Goal: Transaction & Acquisition: Purchase product/service

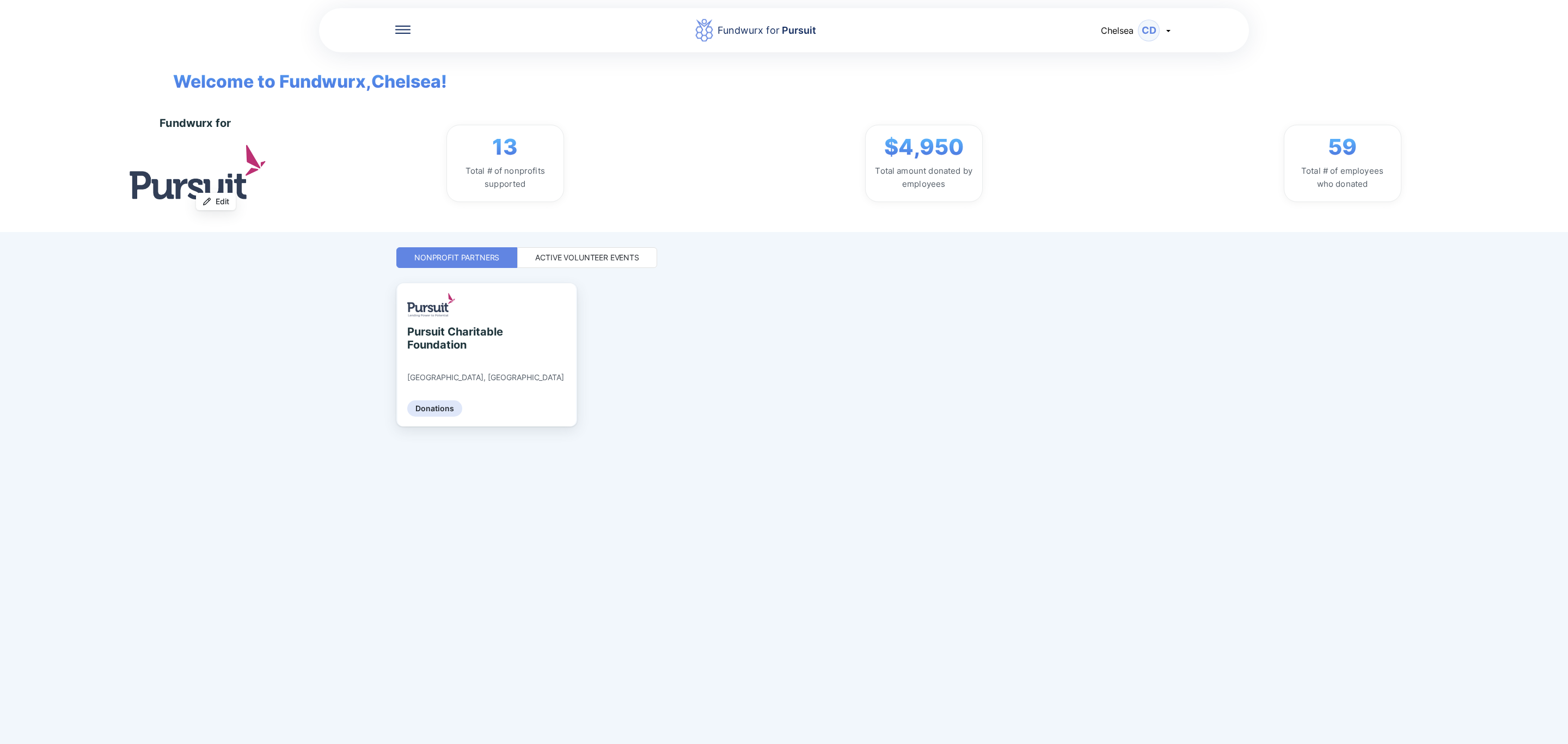
click at [395, 33] on div at bounding box center [403, 30] width 15 height 11
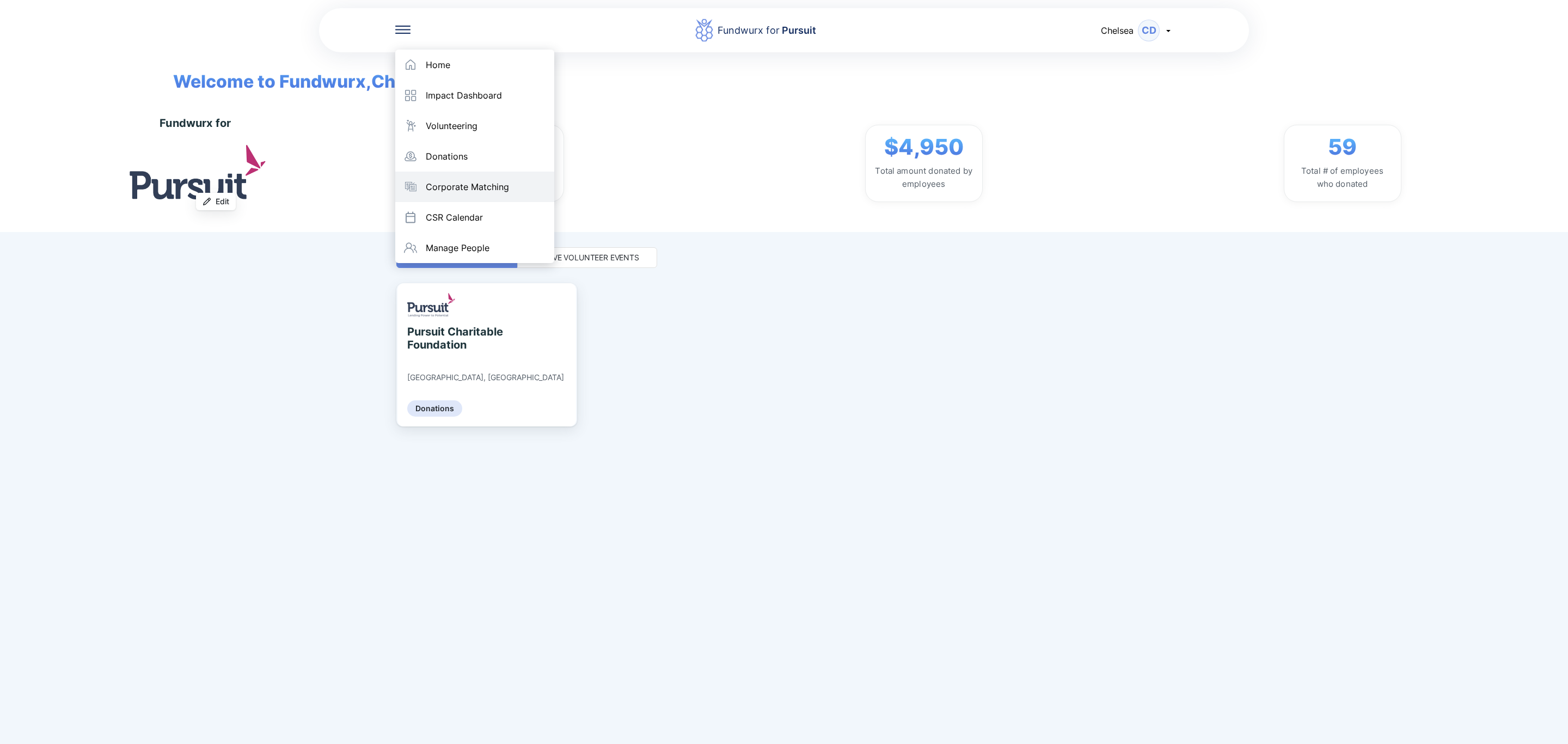
click at [456, 186] on div "Corporate Matching" at bounding box center [468, 187] width 83 height 11
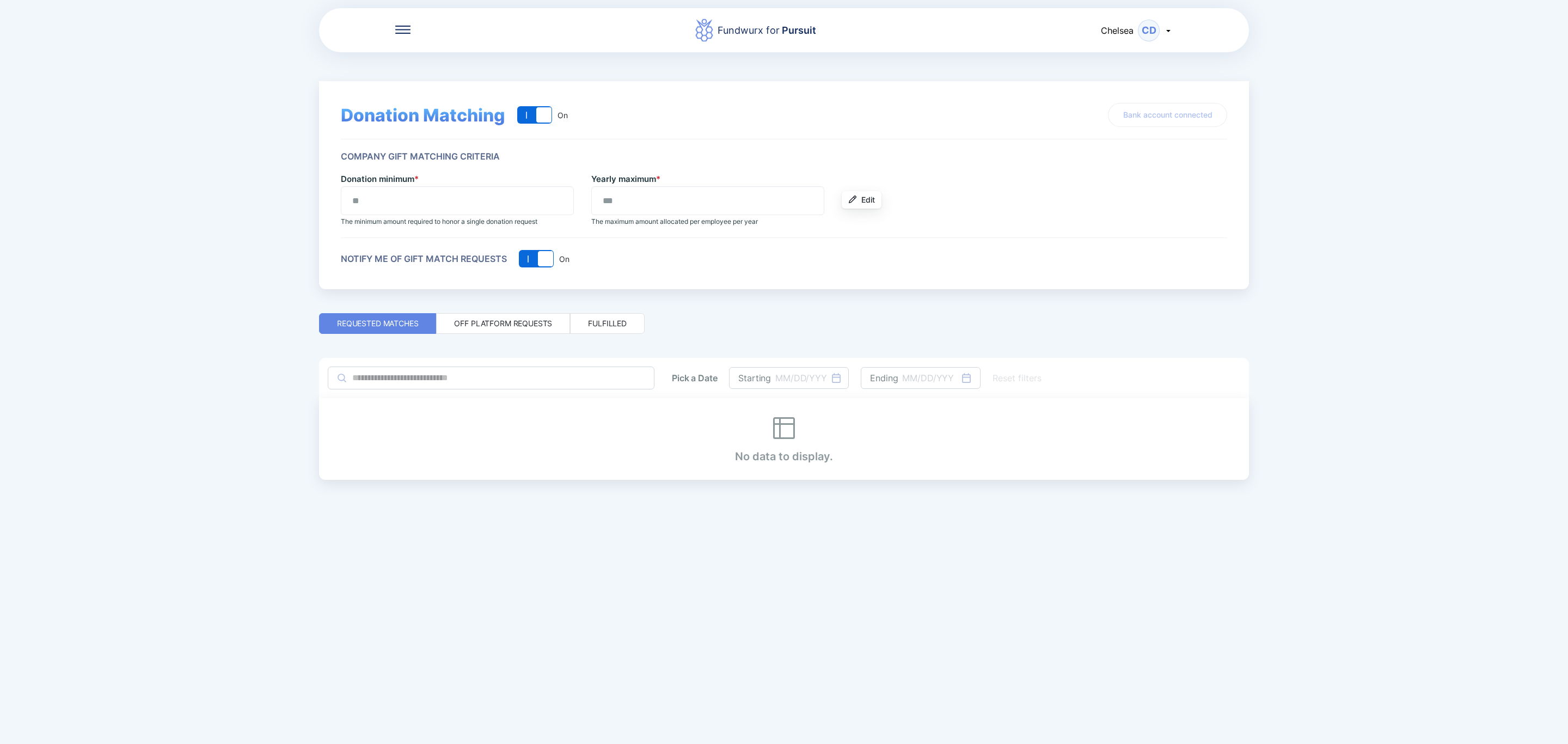
click at [509, 319] on div "Off platform requests" at bounding box center [503, 324] width 98 height 11
click at [617, 325] on div "Fulfilled" at bounding box center [608, 324] width 38 height 11
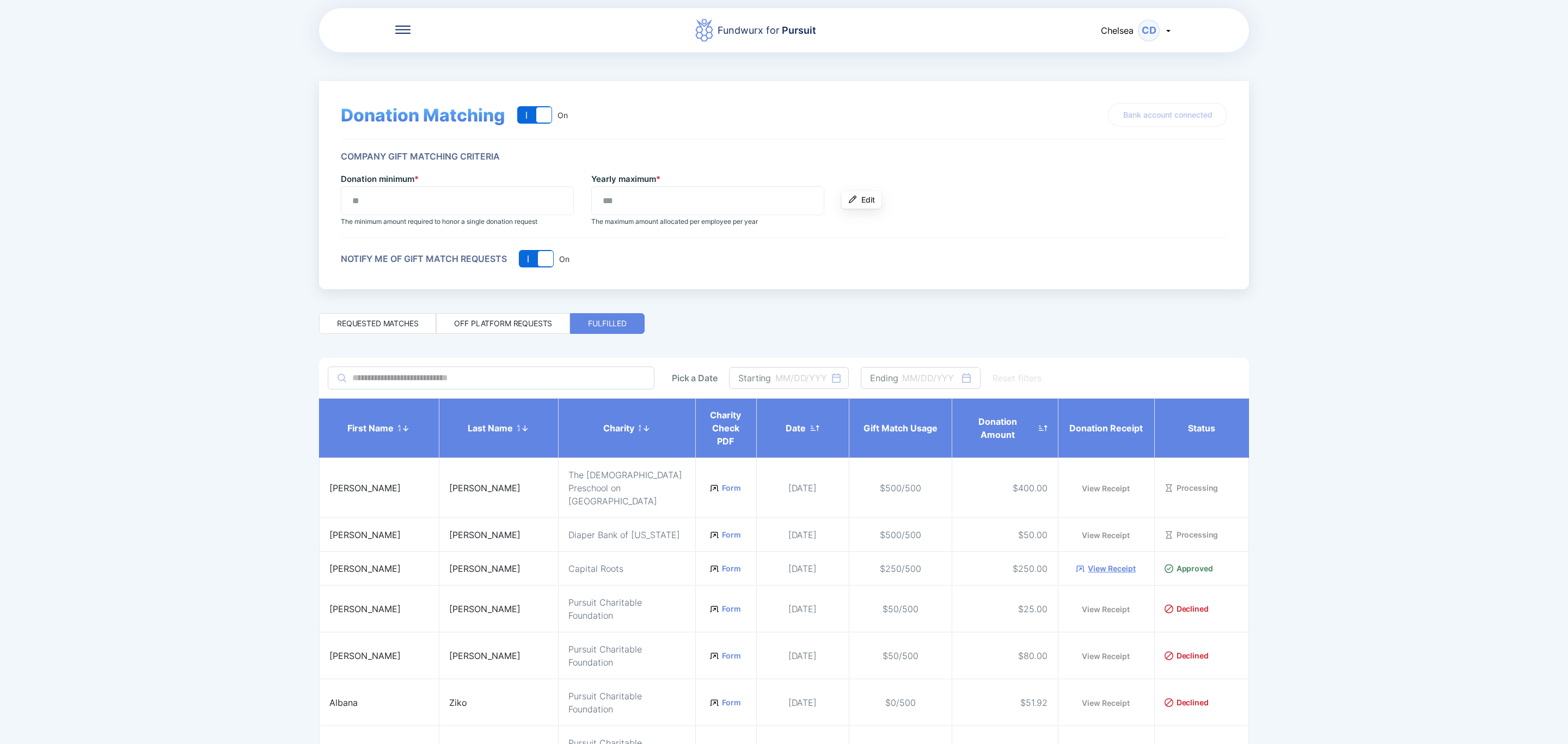
click at [397, 34] on div at bounding box center [403, 30] width 15 height 11
click at [520, 75] on div "Home" at bounding box center [475, 65] width 159 height 31
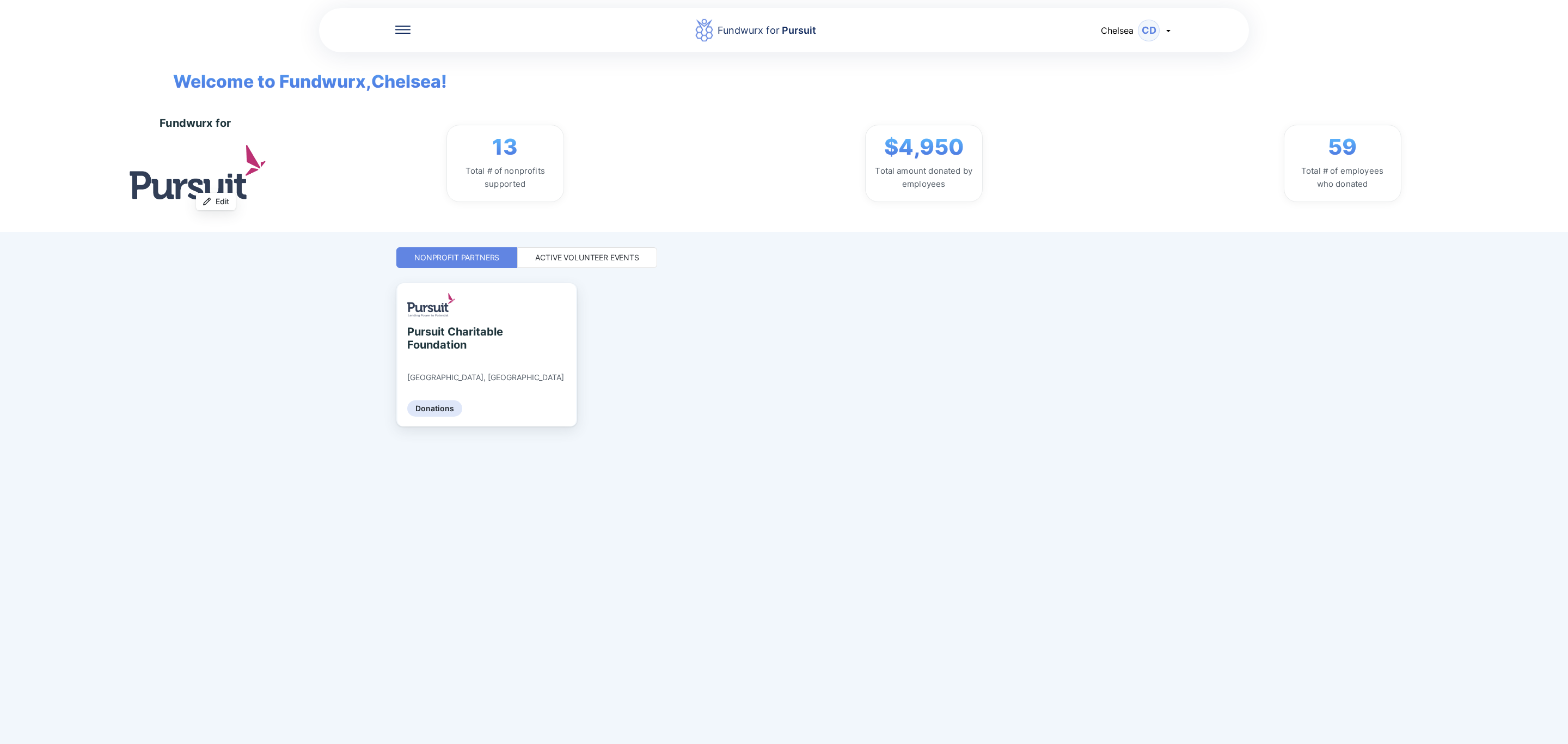
click at [590, 257] on div "Active Volunteer Events" at bounding box center [587, 257] width 104 height 11
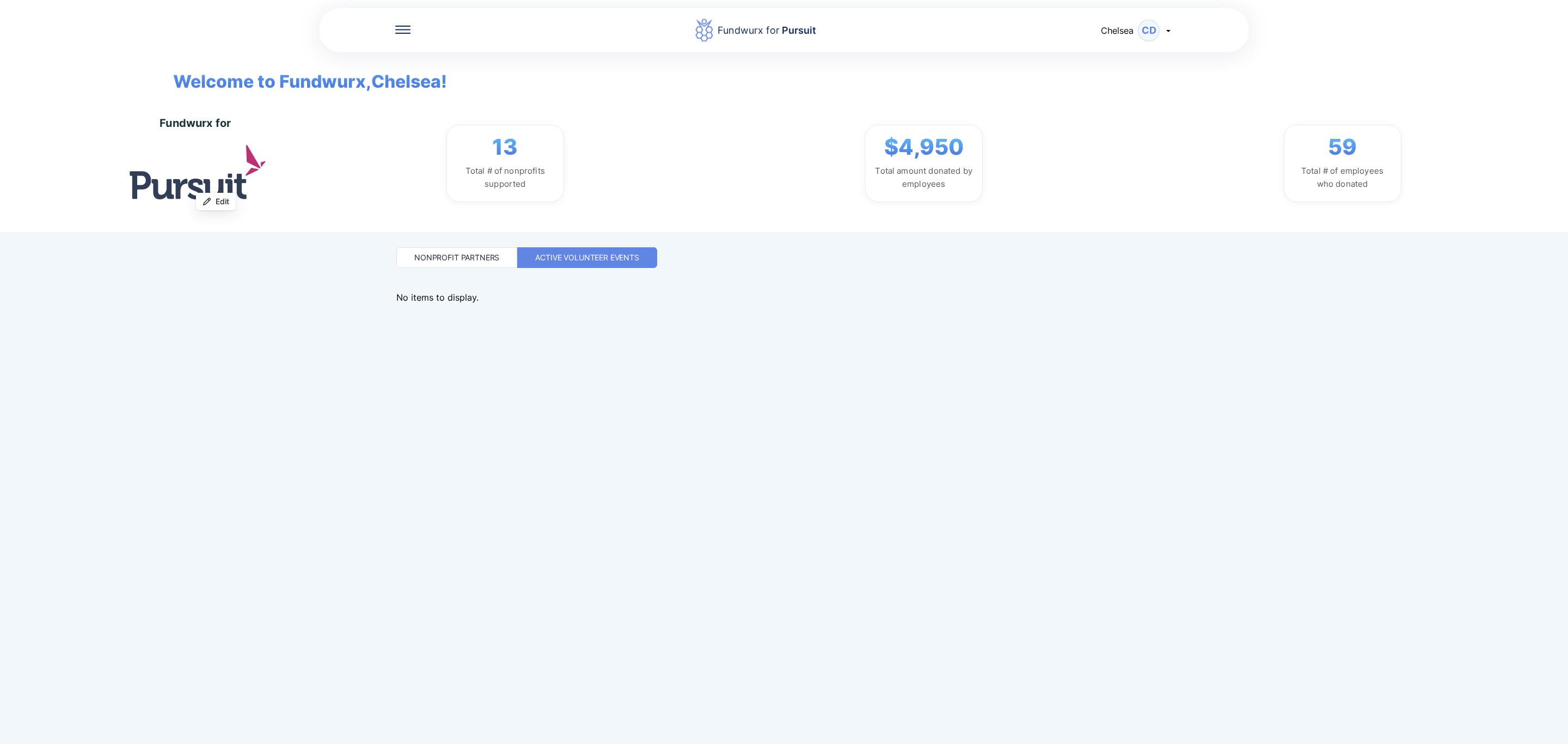
click at [404, 33] on div at bounding box center [403, 30] width 15 height 11
click at [426, 149] on div "Donations" at bounding box center [475, 157] width 159 height 31
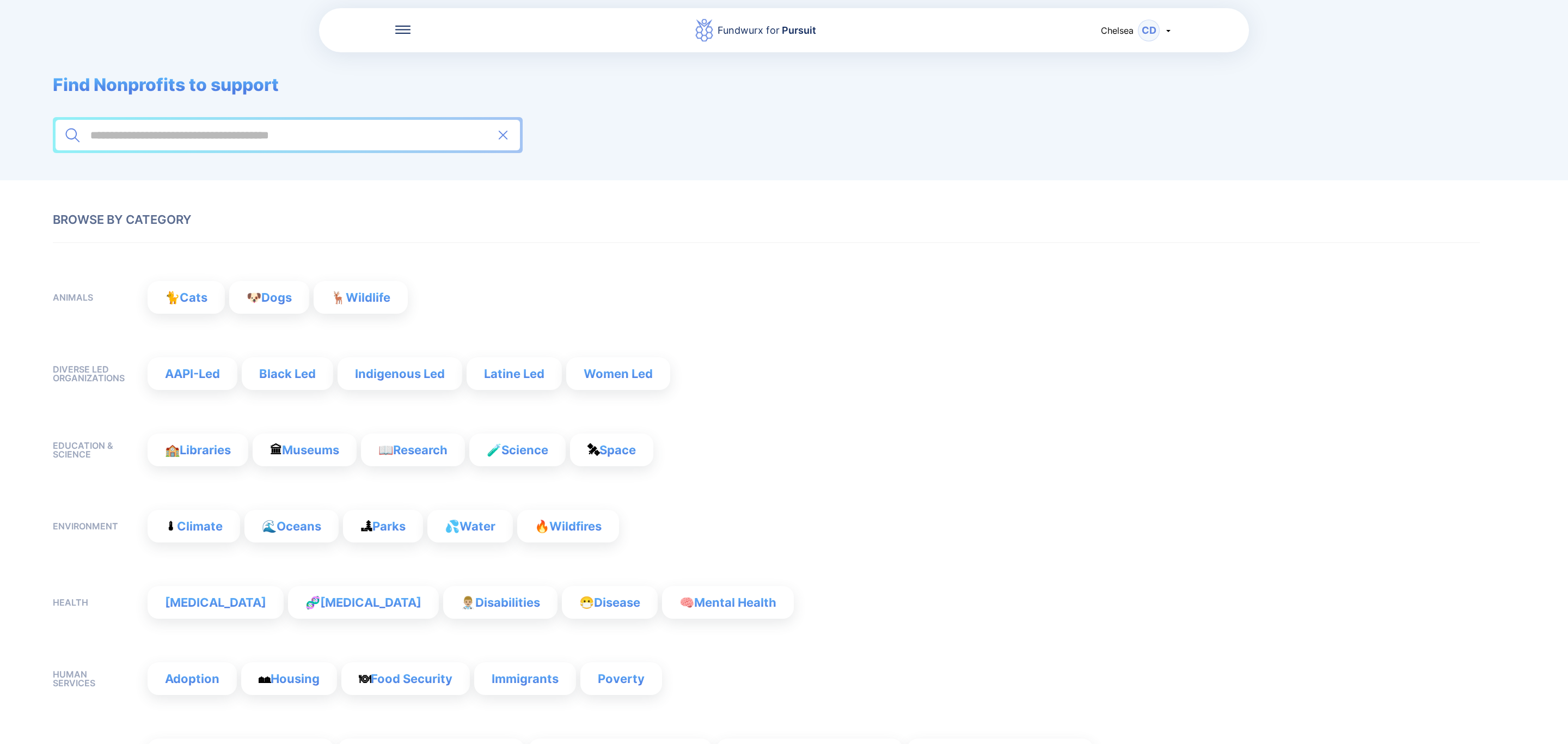
click at [334, 133] on input at bounding box center [287, 135] width 397 height 13
click at [312, 131] on input "**********" at bounding box center [287, 135] width 397 height 13
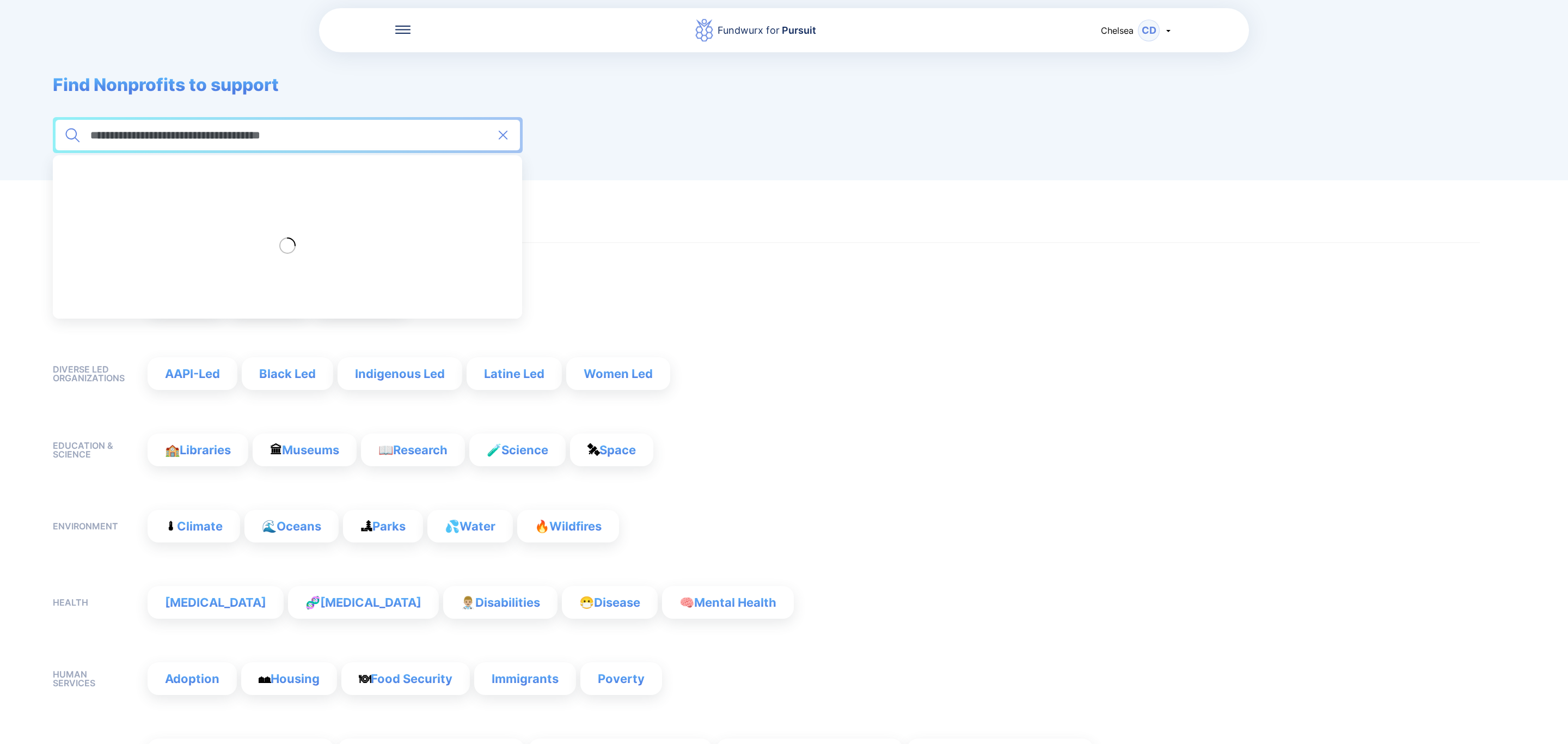
type input "**********"
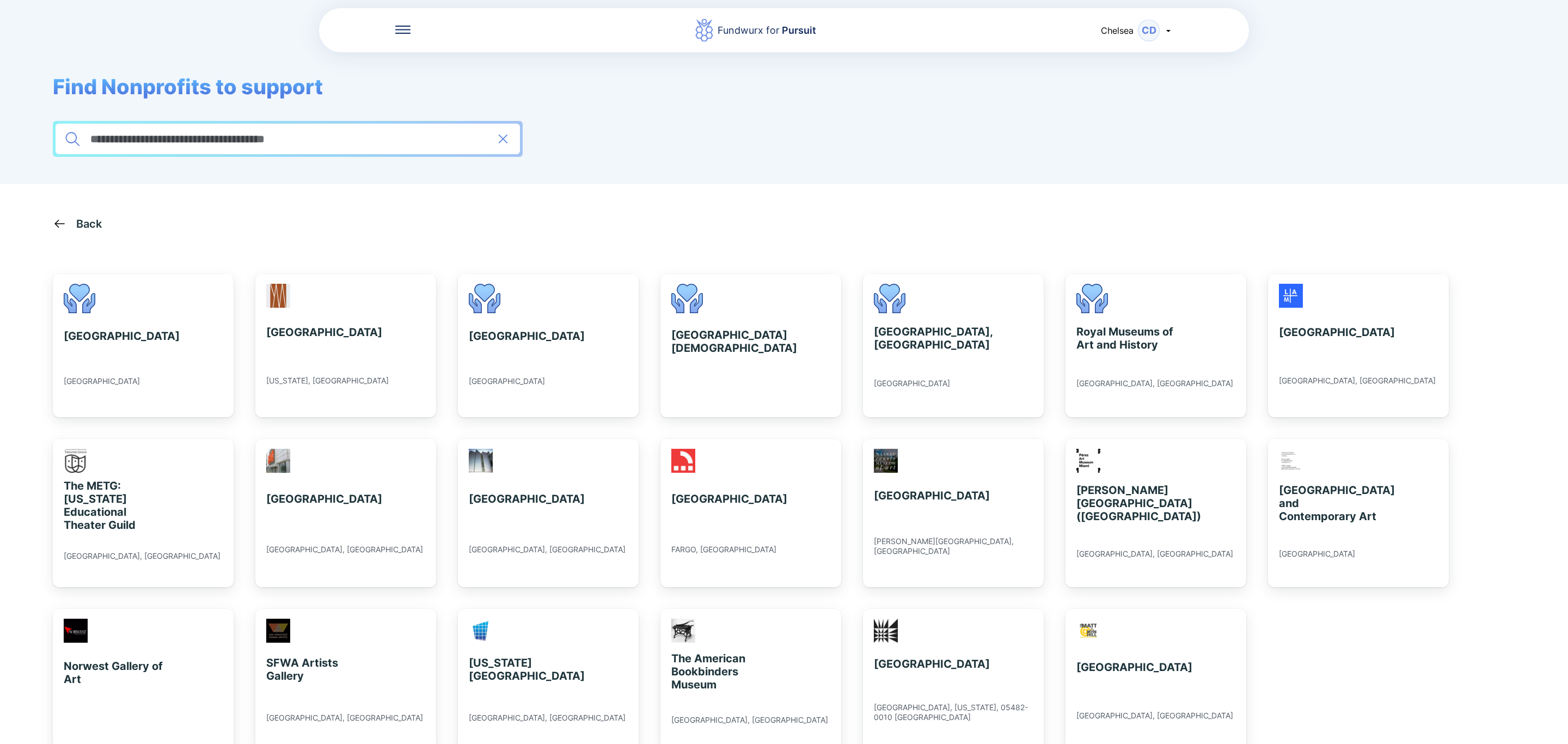
scroll to position [30, 0]
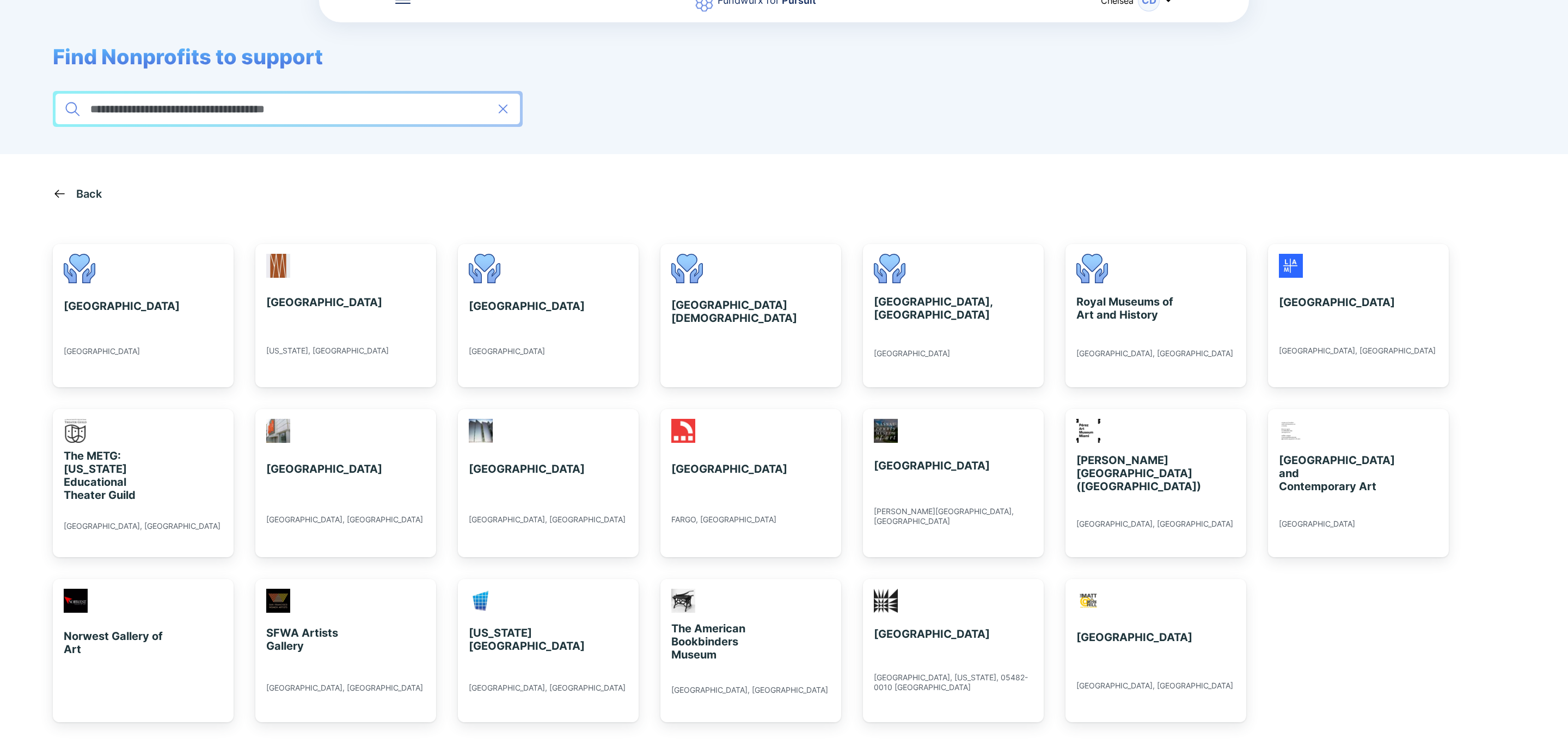
drag, startPoint x: 351, startPoint y: 110, endPoint x: 0, endPoint y: 30, distance: 360.0
click at [0, 30] on div "**********" at bounding box center [784, 62] width 1568 height 184
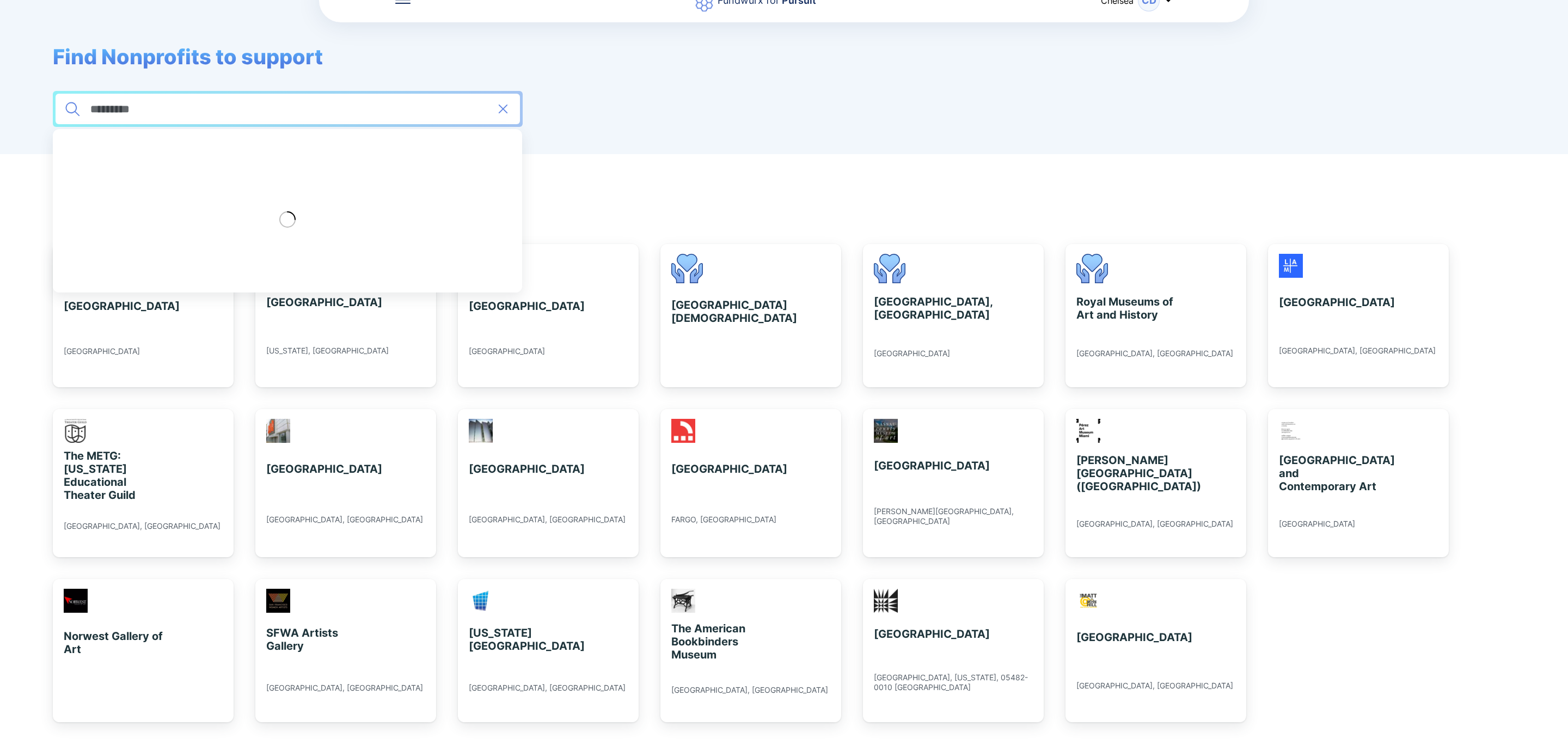
type input "*********"
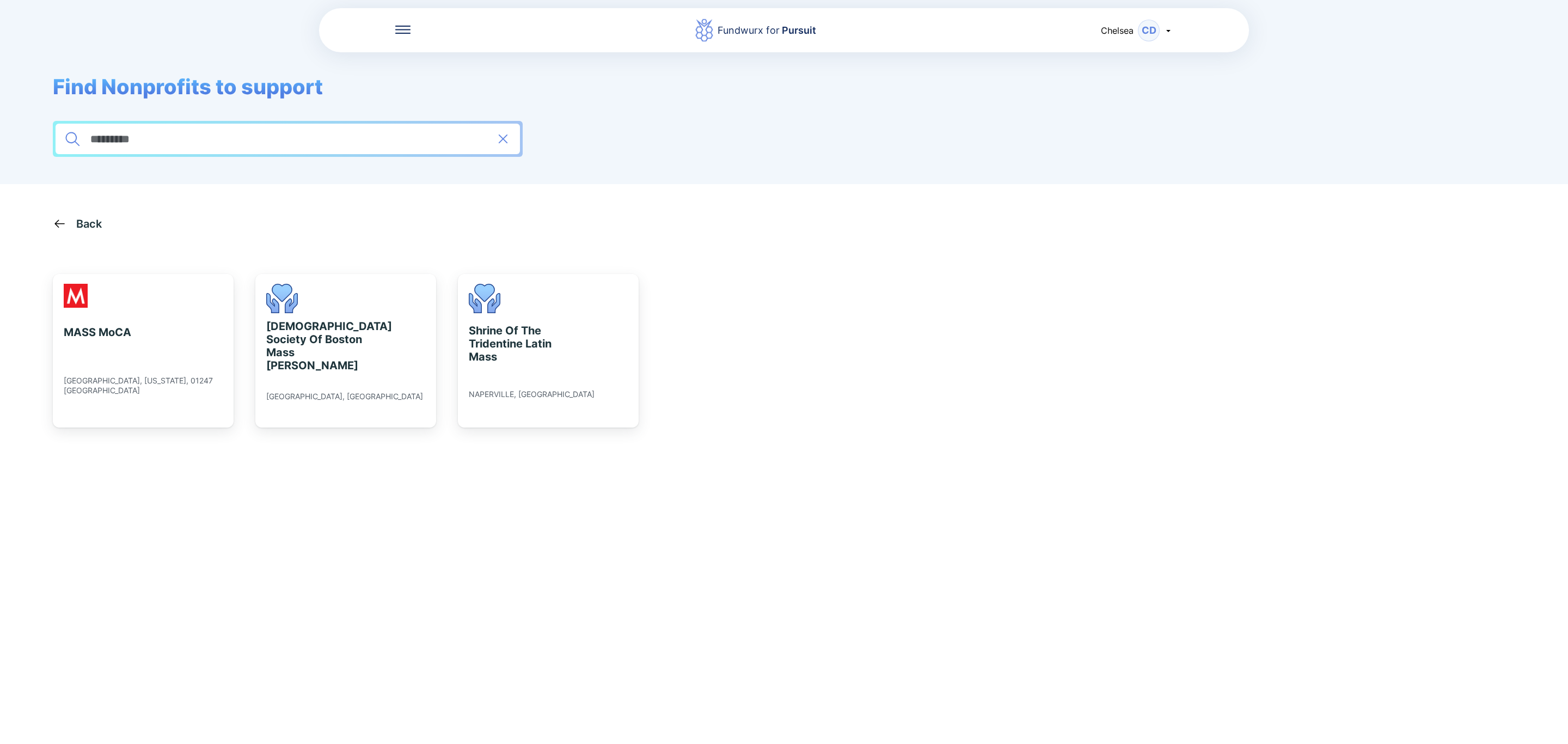
click at [234, 369] on div "MASS [GEOGRAPHIC_DATA], [US_STATE], 01247 United States [DEMOGRAPHIC_DATA] Soci…" at bounding box center [345, 350] width 629 height 197
click at [212, 372] on div "MASS [GEOGRAPHIC_DATA], [US_STATE], 01247 [GEOGRAPHIC_DATA]" at bounding box center [143, 350] width 178 height 153
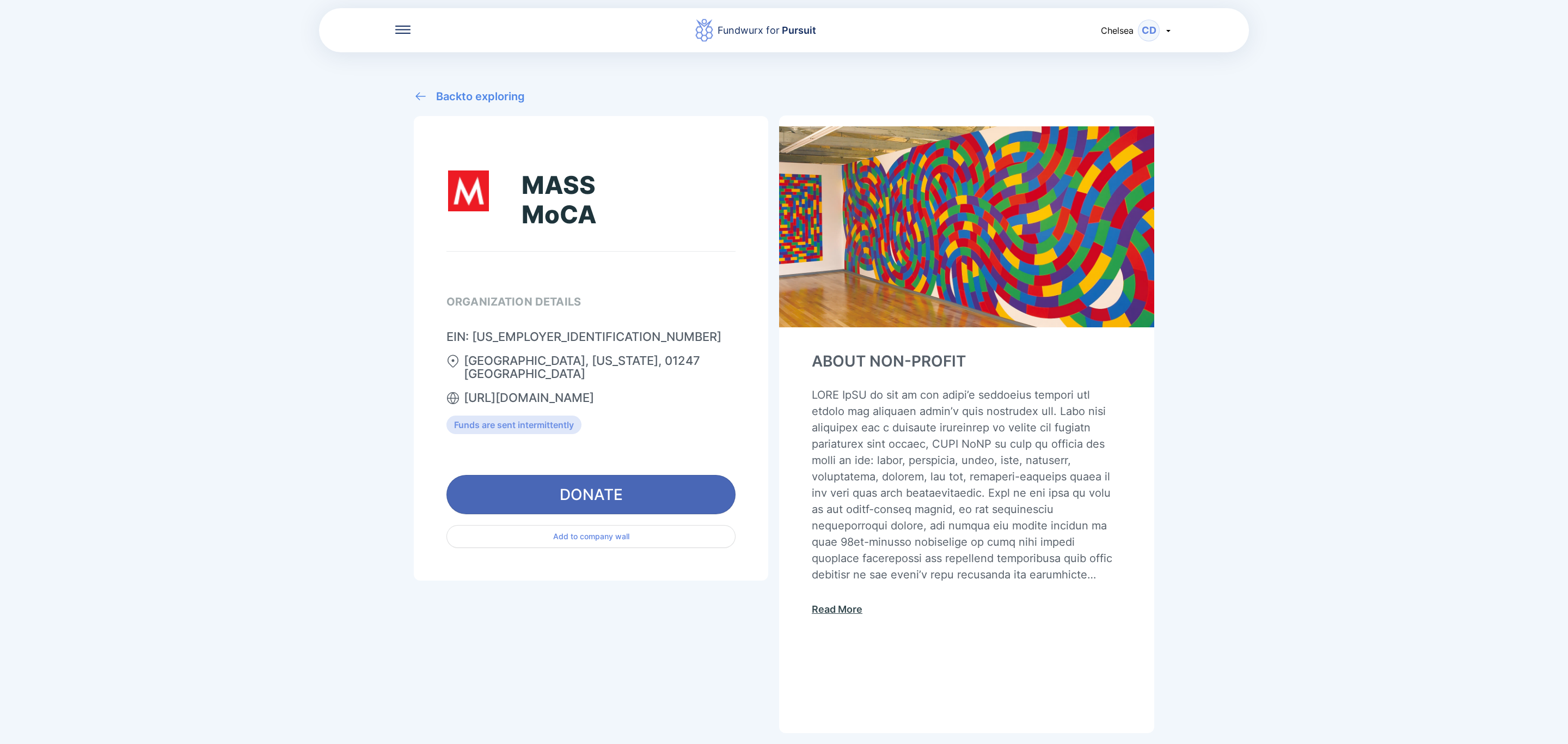
click at [668, 486] on span "DONATE" at bounding box center [591, 495] width 288 height 22
click at [404, 33] on div at bounding box center [403, 30] width 15 height 11
click at [1136, 30] on div "Chelsea CD" at bounding box center [1137, 31] width 72 height 22
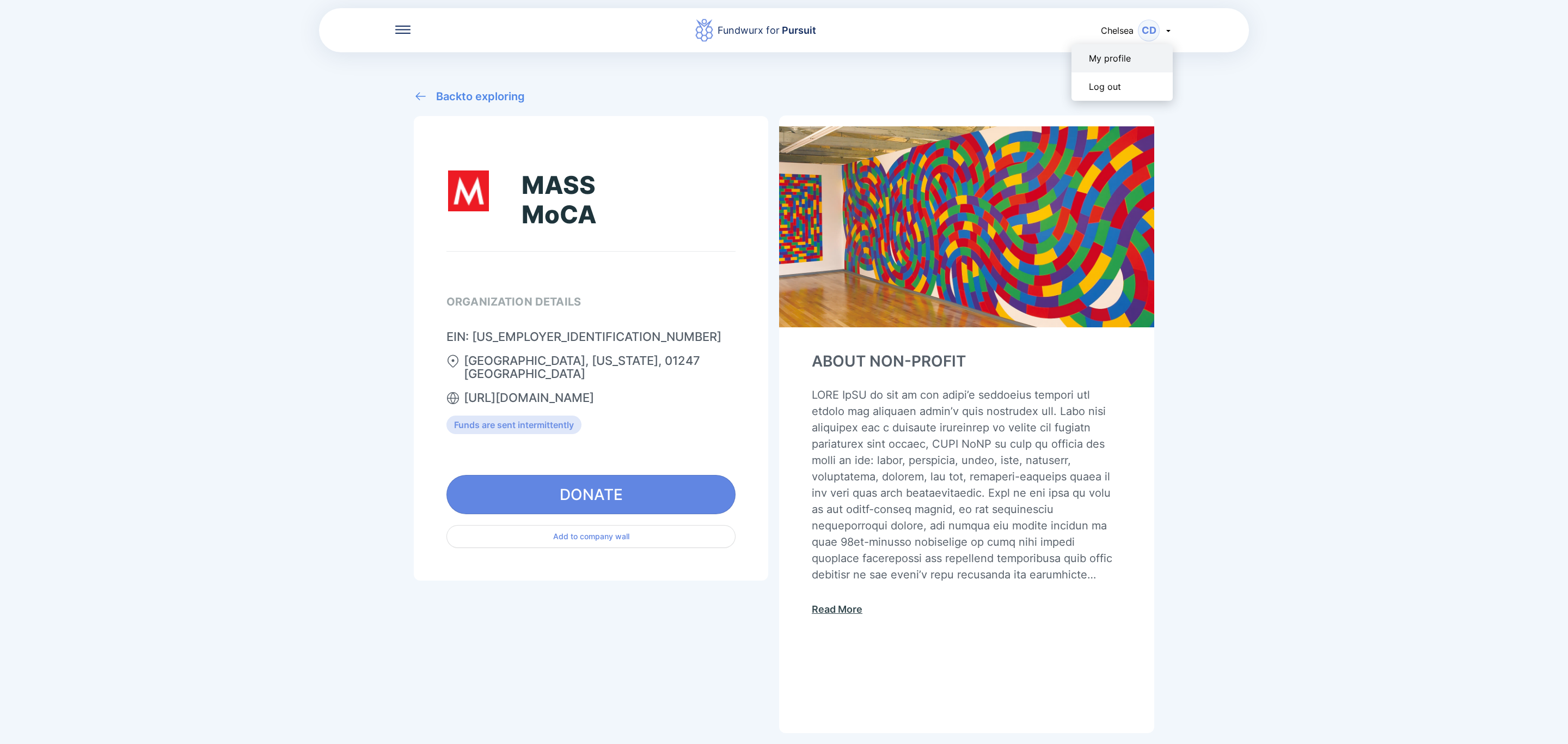
click at [1124, 59] on div "My profile" at bounding box center [1109, 58] width 42 height 11
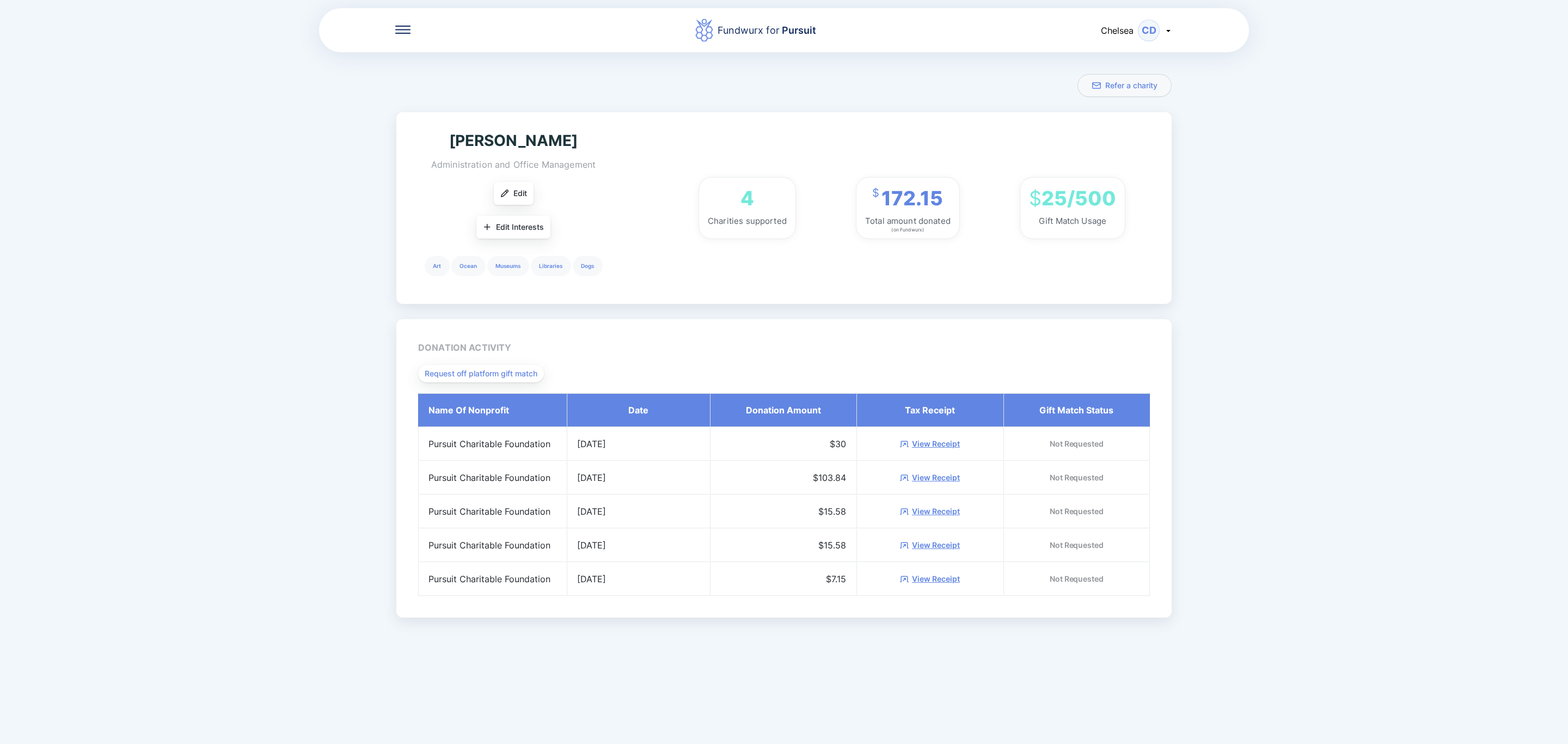
scroll to position [38, 0]
